Goal: Complete application form: Complete application form

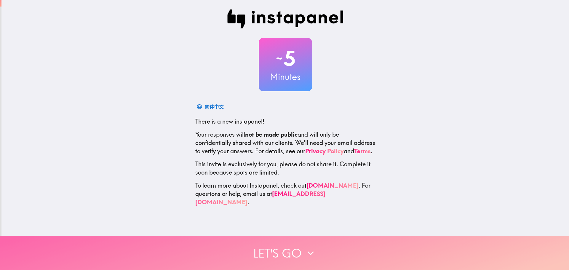
click at [296, 250] on button "Let's go" at bounding box center [284, 253] width 569 height 34
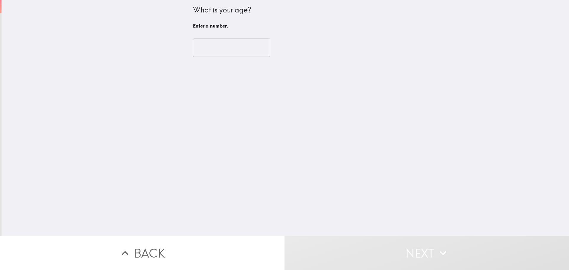
click at [209, 51] on input "number" at bounding box center [231, 48] width 77 height 18
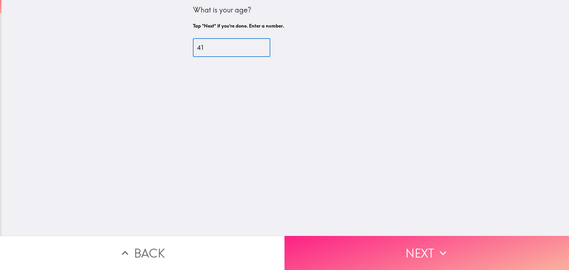
type input "41"
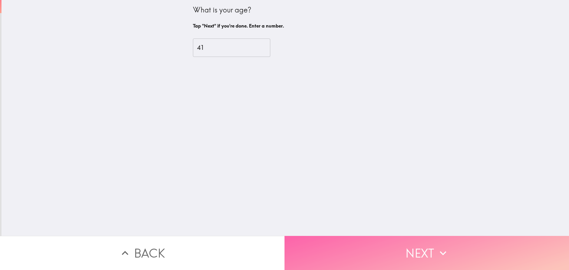
click at [377, 247] on button "Next" at bounding box center [427, 253] width 285 height 34
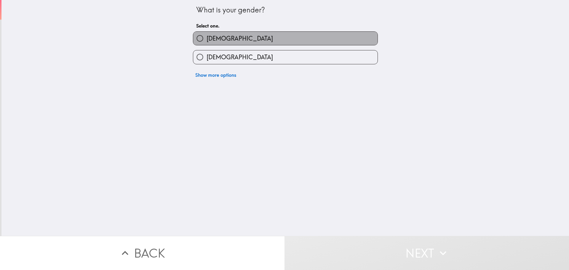
click at [209, 41] on span "[DEMOGRAPHIC_DATA]" at bounding box center [240, 38] width 66 height 8
click at [207, 41] on input "[DEMOGRAPHIC_DATA]" at bounding box center [199, 38] width 13 height 13
radio input "true"
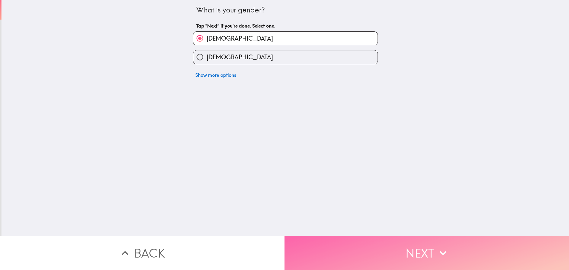
click at [332, 255] on button "Next" at bounding box center [427, 253] width 285 height 34
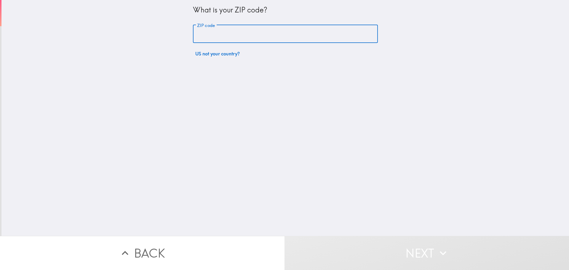
click at [230, 31] on input "ZIP code" at bounding box center [285, 34] width 185 height 18
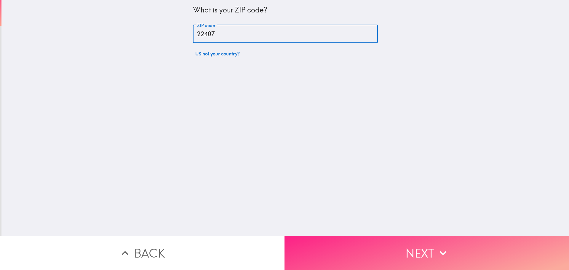
type input "22407"
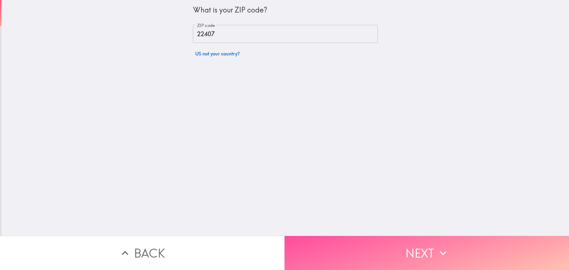
click at [343, 251] on button "Next" at bounding box center [427, 253] width 285 height 34
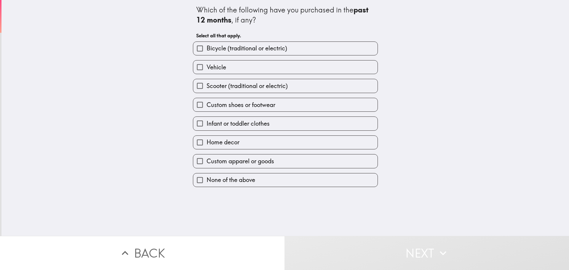
click at [207, 105] on span "Custom shoes or footwear" at bounding box center [241, 105] width 69 height 8
click at [207, 105] on input "Custom shoes or footwear" at bounding box center [199, 104] width 13 height 13
checkbox input "true"
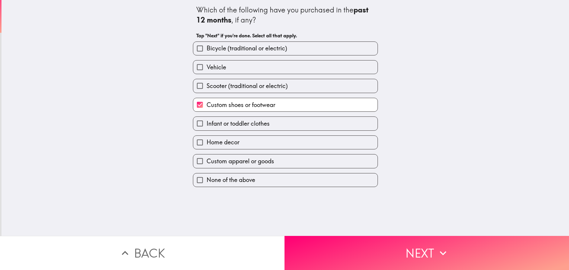
click at [210, 142] on span "Home decor" at bounding box center [223, 142] width 33 height 8
click at [207, 142] on input "Home decor" at bounding box center [199, 142] width 13 height 13
checkbox input "true"
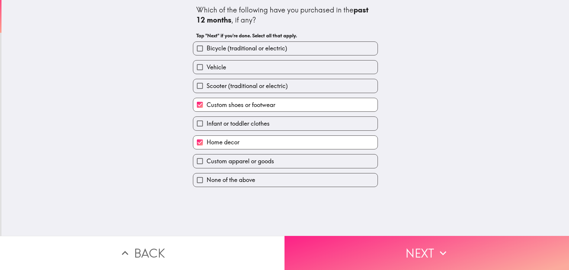
click at [344, 255] on button "Next" at bounding box center [427, 253] width 285 height 34
